Goal: Task Accomplishment & Management: Use online tool/utility

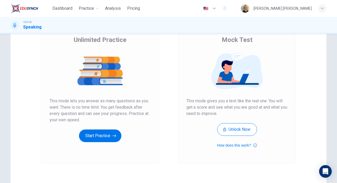
scroll to position [42, 0]
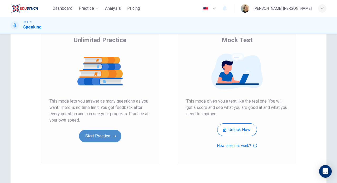
click at [100, 135] on button "Start Practice" at bounding box center [100, 136] width 42 height 13
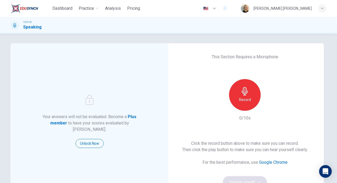
scroll to position [0, 0]
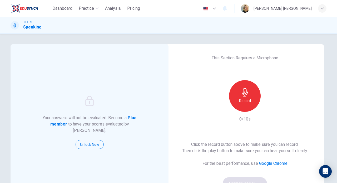
click at [248, 102] on h6 "Record" at bounding box center [245, 100] width 12 height 6
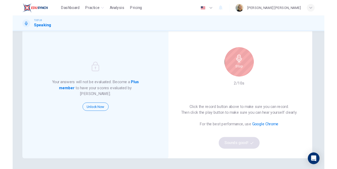
scroll to position [29, 0]
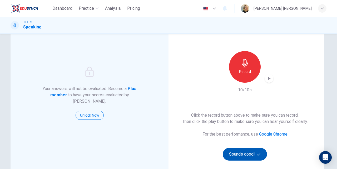
click at [236, 159] on button "Sounds good!" at bounding box center [245, 154] width 44 height 13
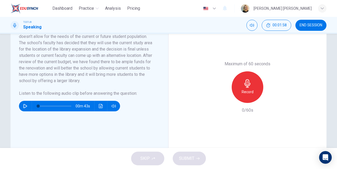
scroll to position [124, 0]
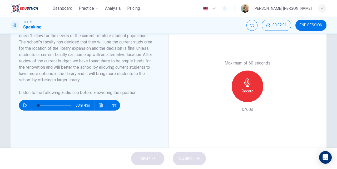
click at [23, 105] on icon "button" at bounding box center [25, 105] width 4 height 4
type input "0"
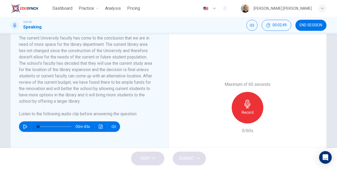
scroll to position [93, 0]
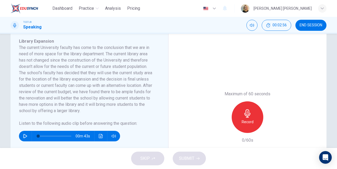
click at [244, 122] on h6 "Record" at bounding box center [248, 122] width 12 height 6
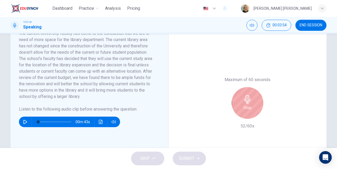
scroll to position [97, 0]
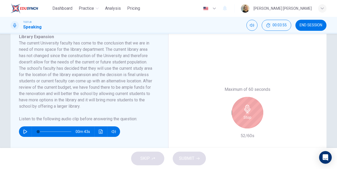
click at [244, 117] on h6 "Stop" at bounding box center [248, 117] width 8 height 6
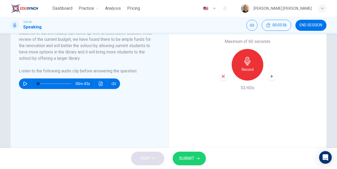
scroll to position [153, 0]
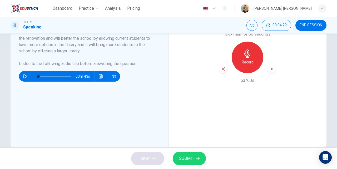
click at [188, 158] on span "SUBMIT" at bounding box center [186, 158] width 15 height 7
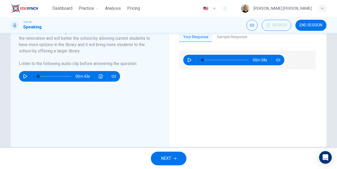
click at [221, 35] on button "Sample Response" at bounding box center [232, 37] width 39 height 11
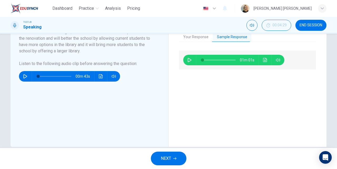
click at [189, 59] on icon "button" at bounding box center [190, 60] width 4 height 4
type input "0"
click at [168, 158] on span "NEXT" at bounding box center [166, 158] width 10 height 7
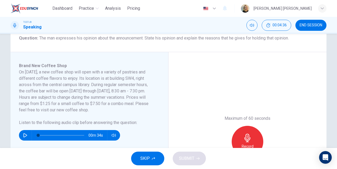
scroll to position [69, 0]
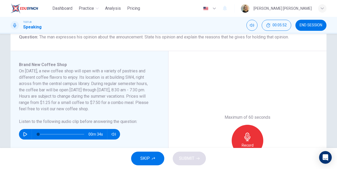
click at [23, 134] on icon "button" at bounding box center [25, 134] width 4 height 4
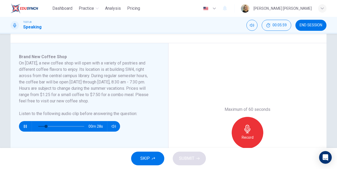
scroll to position [76, 0]
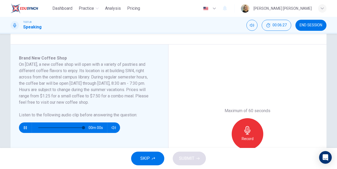
type input "0"
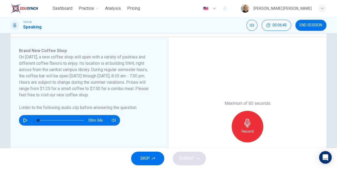
scroll to position [83, 0]
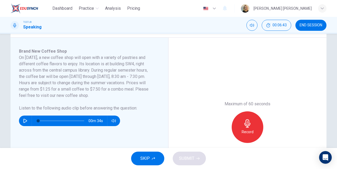
click at [246, 125] on icon "button" at bounding box center [247, 123] width 6 height 8
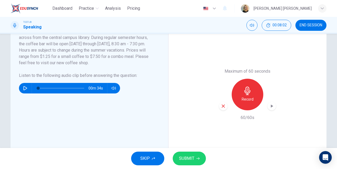
scroll to position [104, 0]
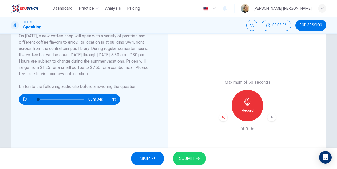
click at [192, 159] on span "SUBMIT" at bounding box center [186, 158] width 15 height 7
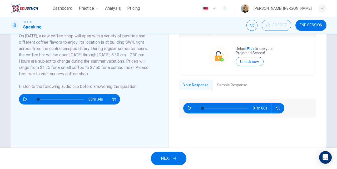
click at [227, 88] on button "Sample Response" at bounding box center [232, 85] width 39 height 11
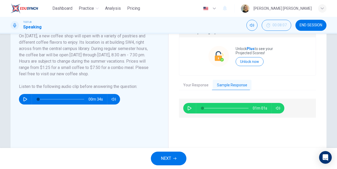
click at [188, 108] on icon "button" at bounding box center [190, 108] width 4 height 4
type input "0"
click at [169, 160] on span "NEXT" at bounding box center [166, 158] width 10 height 7
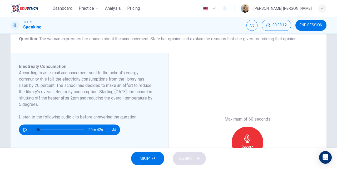
scroll to position [69, 0]
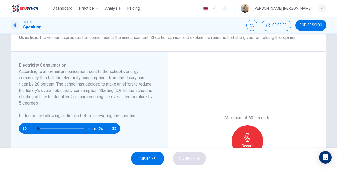
click at [23, 129] on icon "button" at bounding box center [25, 128] width 4 height 4
type input "0"
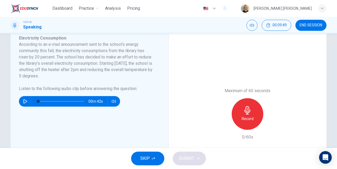
scroll to position [96, 0]
click at [246, 119] on h6 "Record" at bounding box center [248, 118] width 12 height 6
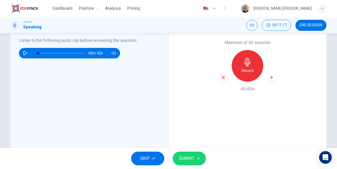
scroll to position [162, 0]
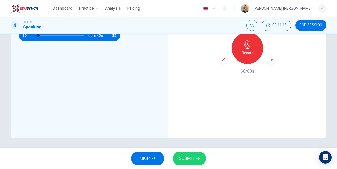
click at [182, 156] on span "SUBMIT" at bounding box center [186, 158] width 15 height 7
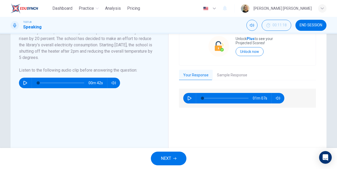
scroll to position [99, 0]
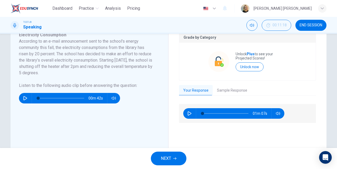
click at [221, 90] on button "Sample Response" at bounding box center [232, 90] width 39 height 11
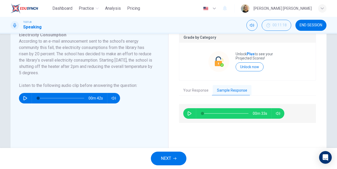
click at [188, 114] on icon "button" at bounding box center [190, 113] width 4 height 4
type input "24"
click at [188, 113] on icon "button" at bounding box center [190, 113] width 4 height 4
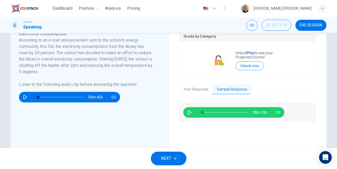
type input "0"
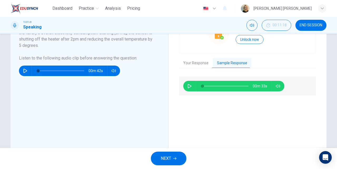
click at [177, 159] on icon "button" at bounding box center [174, 158] width 3 height 3
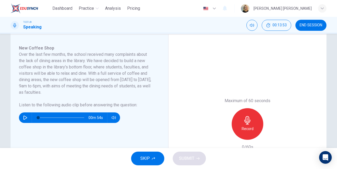
scroll to position [94, 0]
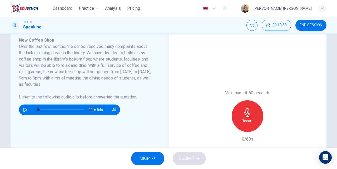
click at [23, 110] on icon "button" at bounding box center [25, 110] width 4 height 4
type input "0"
click at [250, 121] on h6 "Record" at bounding box center [248, 121] width 12 height 6
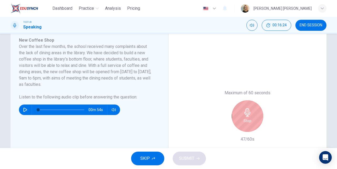
click at [244, 120] on h6 "Stop" at bounding box center [248, 121] width 8 height 6
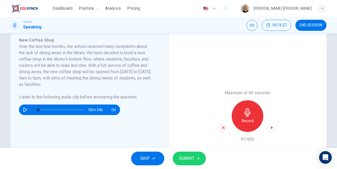
scroll to position [157, 0]
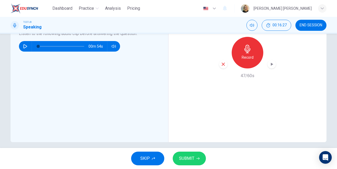
click at [189, 157] on span "SUBMIT" at bounding box center [186, 158] width 15 height 7
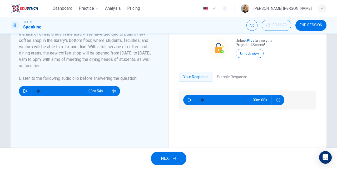
scroll to position [109, 0]
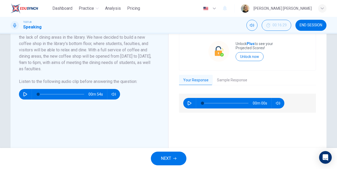
click at [217, 83] on button "Sample Response" at bounding box center [232, 80] width 39 height 11
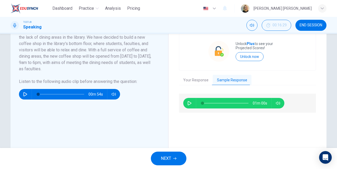
click at [188, 103] on icon "button" at bounding box center [190, 103] width 4 height 4
type input "0"
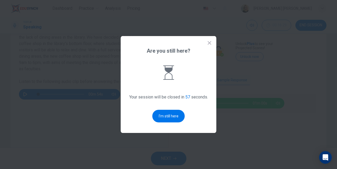
click at [210, 43] on icon at bounding box center [209, 42] width 5 height 5
